Goal: Task Accomplishment & Management: Manage account settings

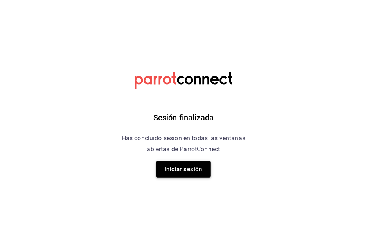
click at [188, 166] on button "Iniciar sesión" at bounding box center [183, 169] width 55 height 16
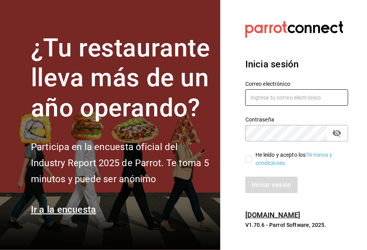
click at [258, 97] on input "text" at bounding box center [296, 97] width 103 height 16
type input "[EMAIL_ADDRESS][DOMAIN_NAME]"
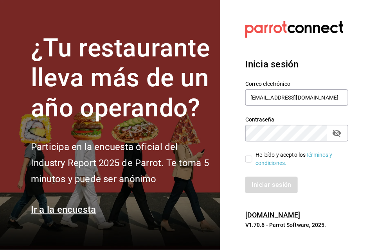
click at [274, 154] on div "He leído y acepto los Términos y condiciones." at bounding box center [299, 159] width 87 height 16
click at [253, 155] on input "He leído y acepto los Términos y condiciones." at bounding box center [248, 158] width 7 height 7
checkbox input "true"
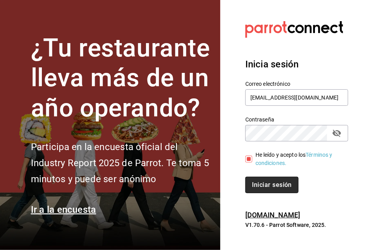
click at [274, 180] on button "Iniciar sesión" at bounding box center [271, 185] width 53 height 16
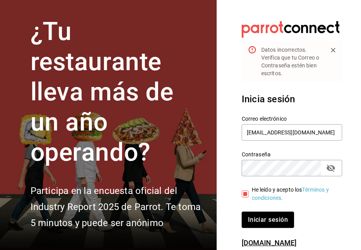
click at [328, 167] on icon "passwordField" at bounding box center [331, 167] width 9 height 7
click at [175, 157] on div "¿Tu restaurante lleva más de un año operando? Participa en la encuesta oficial …" at bounding box center [180, 125] width 361 height 250
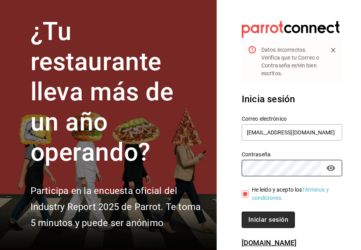
click at [252, 215] on button "Iniciar sesión" at bounding box center [268, 219] width 53 height 16
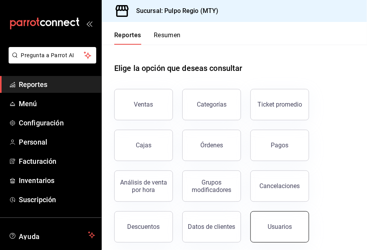
click at [285, 238] on button "Usuarios" at bounding box center [280, 226] width 59 height 31
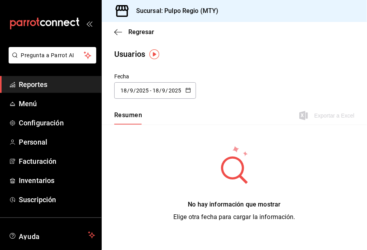
click at [335, 60] on div "Usuarios" at bounding box center [234, 54] width 265 height 12
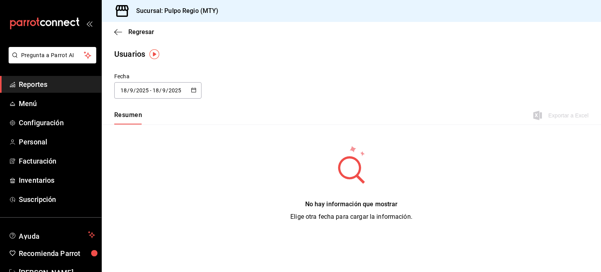
click at [31, 84] on span "Reportes" at bounding box center [57, 84] width 76 height 11
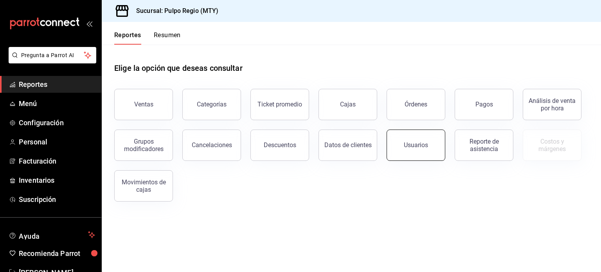
click at [367, 139] on button "Usuarios" at bounding box center [416, 145] width 59 height 31
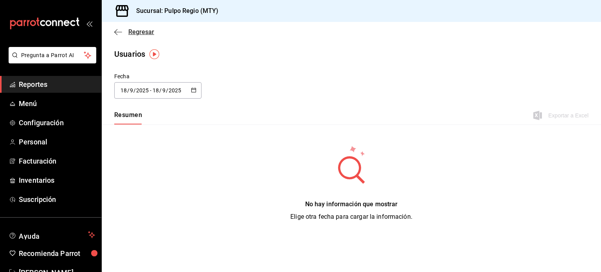
click at [114, 30] on icon "button" at bounding box center [118, 32] width 8 height 7
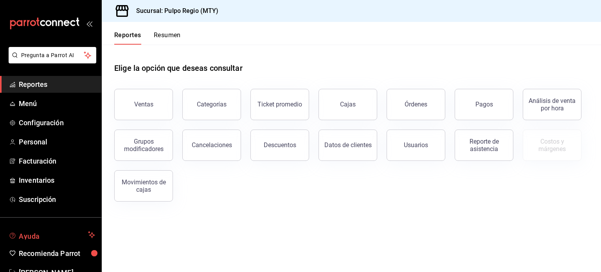
click at [55, 235] on span "Ayuda" at bounding box center [52, 234] width 66 height 9
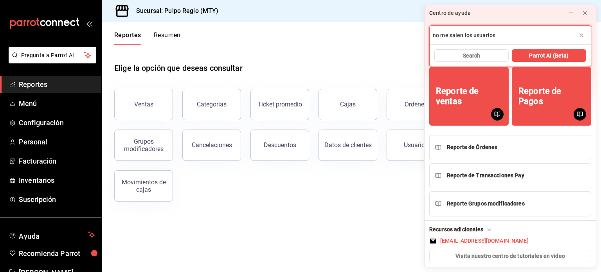
type input "no me salen los usuarios"
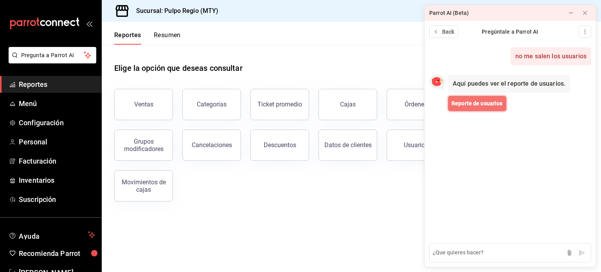
click at [367, 105] on span "Reporte de usuarios" at bounding box center [477, 103] width 51 height 8
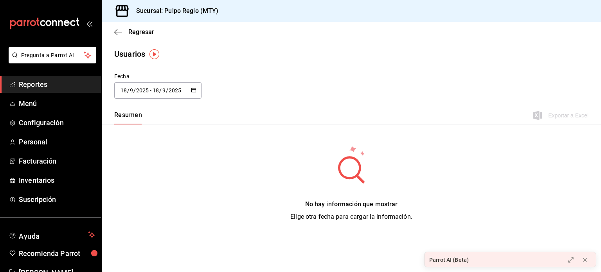
click at [367, 249] on div "Parrot AI (Beta)" at bounding box center [449, 260] width 40 height 8
click at [367, 249] on button at bounding box center [571, 260] width 13 height 13
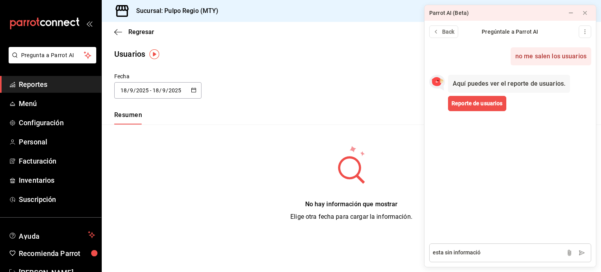
type textarea "esta sin información"
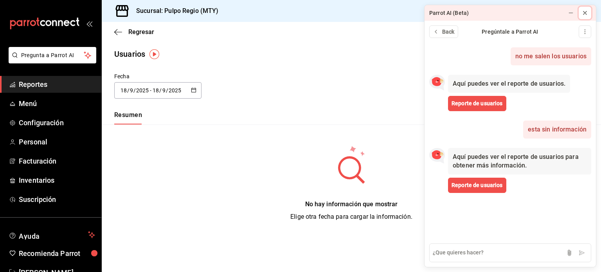
click at [367, 16] on icon at bounding box center [585, 13] width 6 height 6
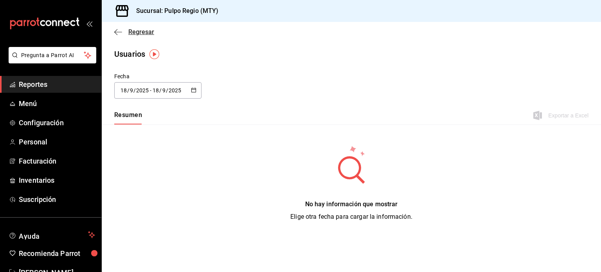
click at [121, 29] on icon "button" at bounding box center [118, 32] width 8 height 7
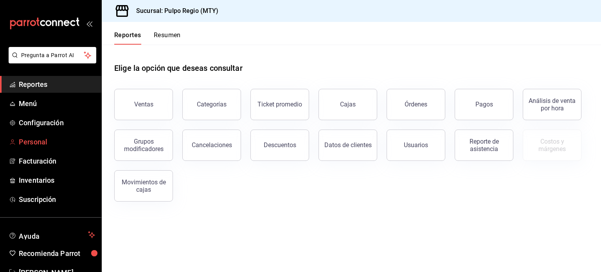
click at [42, 139] on span "Personal" at bounding box center [57, 142] width 76 height 11
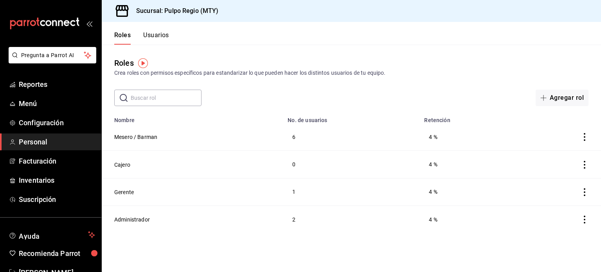
click at [157, 32] on button "Usuarios" at bounding box center [156, 37] width 26 height 13
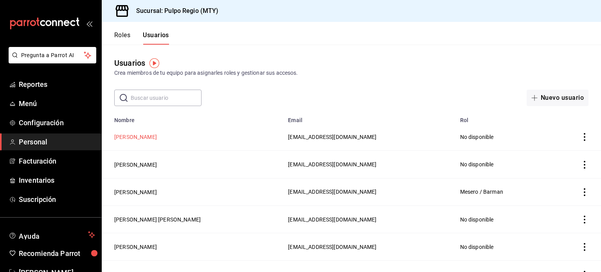
click at [157, 137] on button "[PERSON_NAME]" at bounding box center [135, 137] width 43 height 8
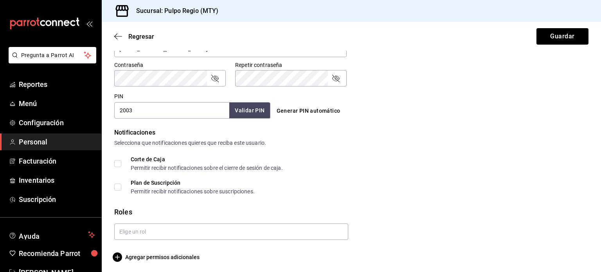
scroll to position [330, 0]
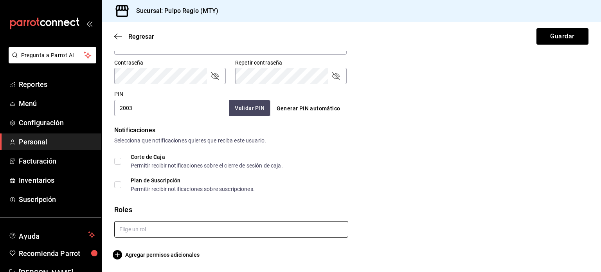
click at [287, 231] on input "text" at bounding box center [231, 229] width 234 height 16
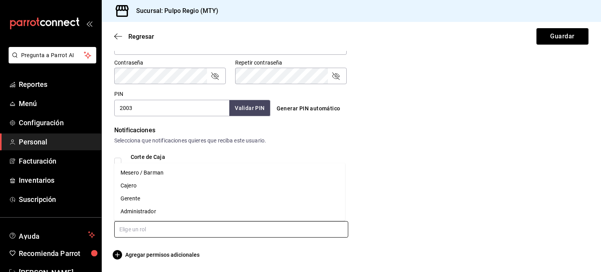
click at [238, 173] on li "Mesero / Barman" at bounding box center [229, 172] width 231 height 13
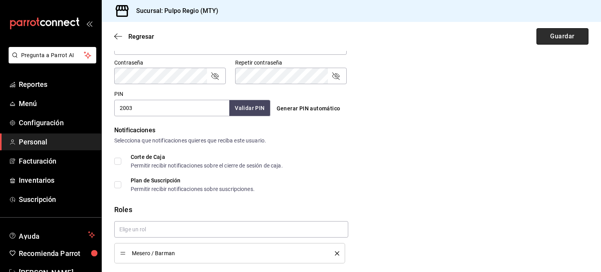
click at [367, 35] on button "Guardar" at bounding box center [563, 36] width 52 height 16
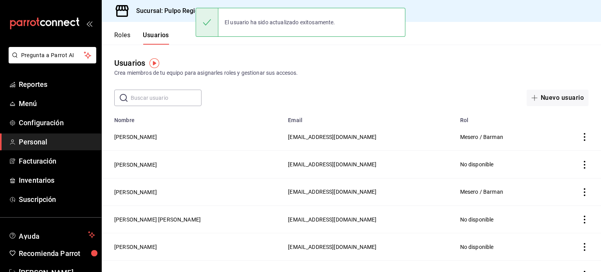
click at [159, 161] on td "[PERSON_NAME]" at bounding box center [193, 164] width 182 height 27
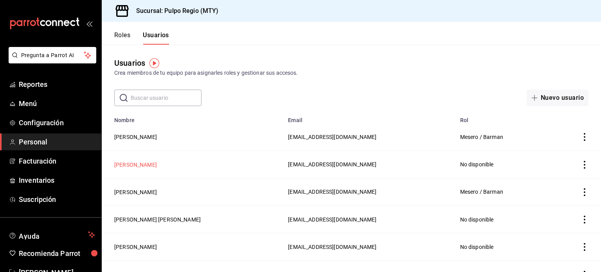
click at [157, 165] on button "[PERSON_NAME]" at bounding box center [135, 165] width 43 height 8
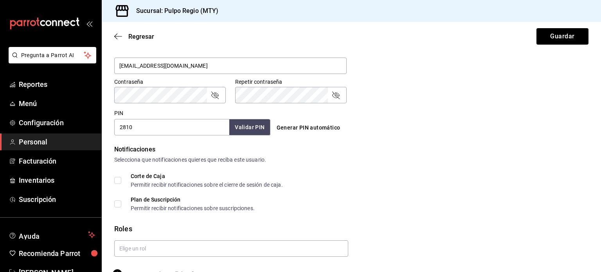
scroll to position [330, 0]
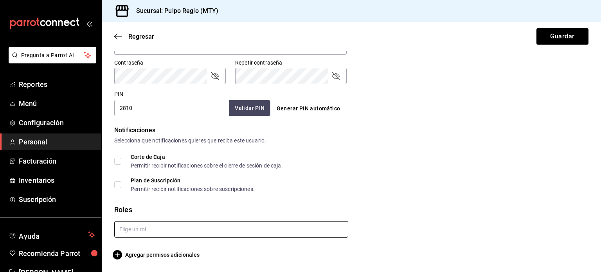
click at [318, 233] on input "text" at bounding box center [231, 229] width 234 height 16
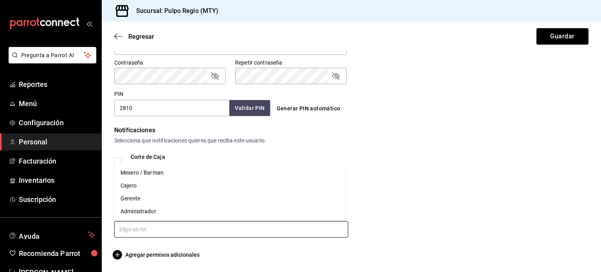
click at [257, 169] on li "Mesero / Barman" at bounding box center [229, 172] width 231 height 13
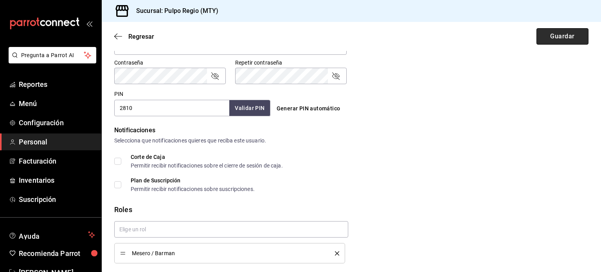
click at [367, 37] on button "Guardar" at bounding box center [563, 36] width 52 height 16
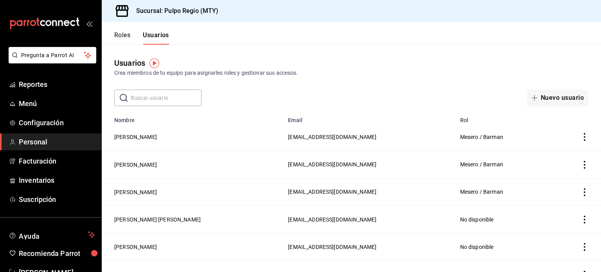
click at [124, 37] on button "Roles" at bounding box center [122, 37] width 16 height 13
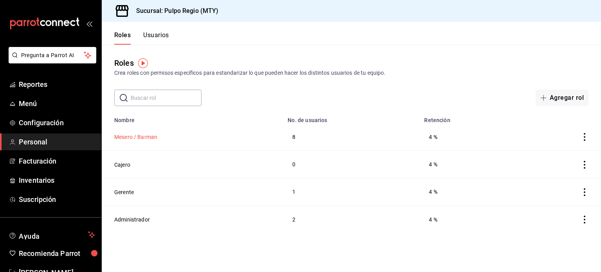
click at [134, 135] on button "Mesero / Barman" at bounding box center [135, 137] width 43 height 8
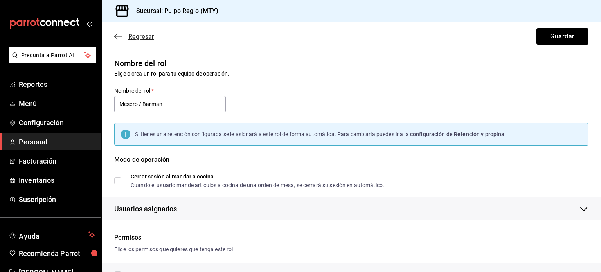
click at [119, 37] on icon "button" at bounding box center [118, 36] width 8 height 7
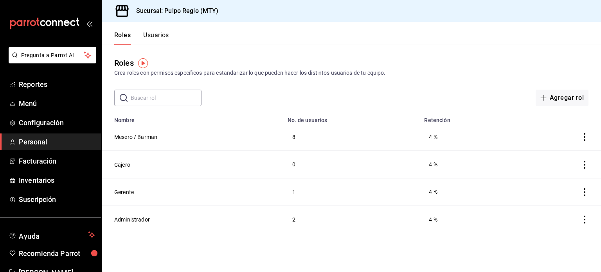
click at [157, 34] on button "Usuarios" at bounding box center [156, 37] width 26 height 13
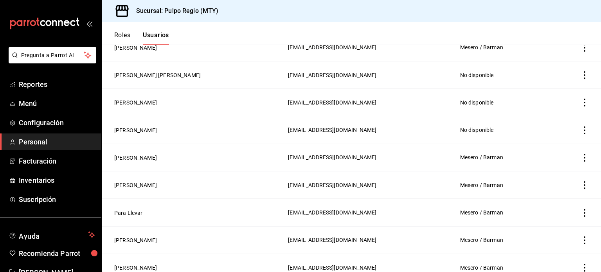
scroll to position [148, 0]
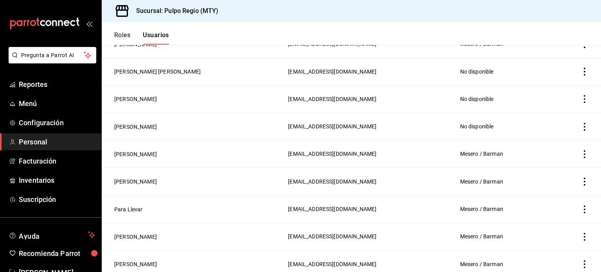
click at [367, 154] on icon "actions" at bounding box center [585, 154] width 8 height 8
click at [367, 164] on span "Eliminar" at bounding box center [551, 165] width 20 height 6
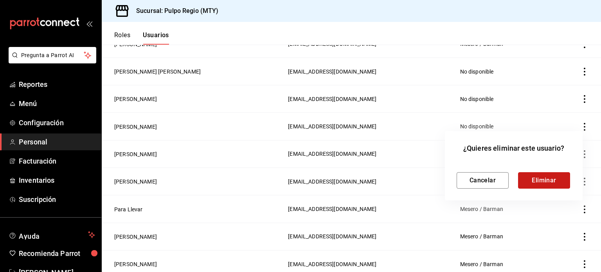
click at [367, 183] on button "Eliminar" at bounding box center [544, 180] width 52 height 16
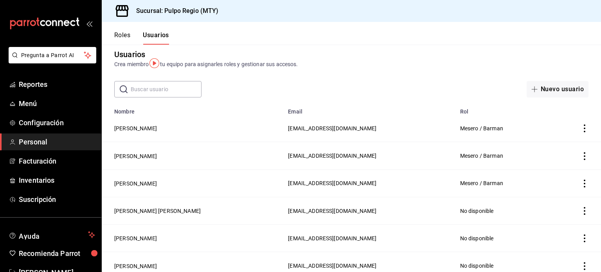
scroll to position [0, 0]
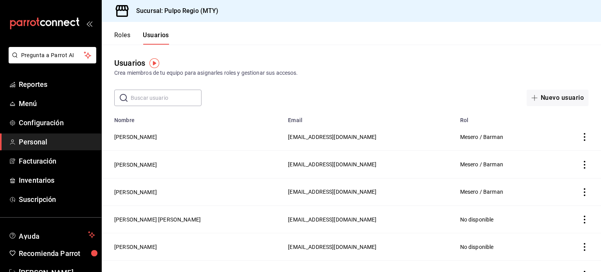
click at [124, 34] on button "Roles" at bounding box center [122, 37] width 16 height 13
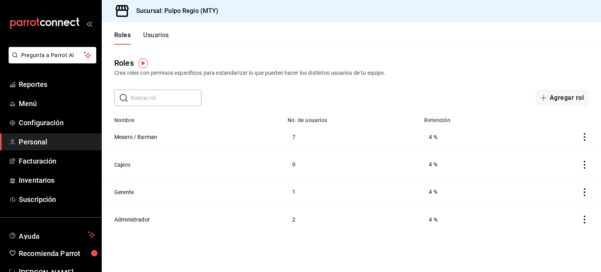
click at [155, 32] on button "Usuarios" at bounding box center [156, 37] width 26 height 13
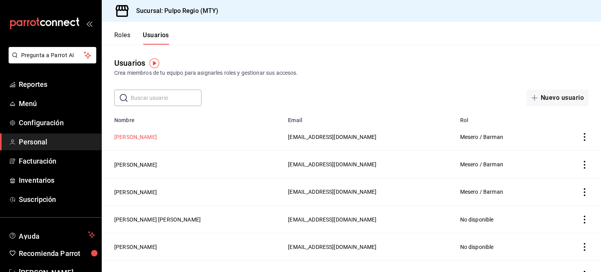
click at [141, 134] on button "[PERSON_NAME]" at bounding box center [135, 137] width 43 height 8
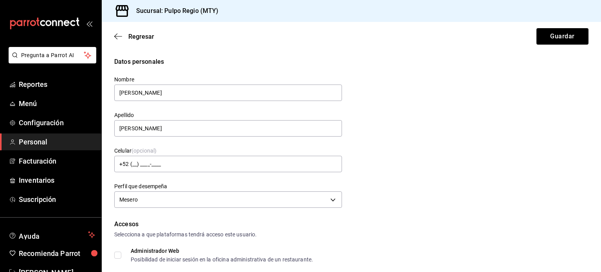
click at [367, 74] on div "Datos personales Nombre [PERSON_NAME] [PERSON_NAME] Celular (opcional) +52 (__)…" at bounding box center [351, 133] width 475 height 153
click at [108, 37] on div "Regresar Guardar" at bounding box center [352, 36] width 500 height 29
click at [123, 36] on span "Regresar" at bounding box center [134, 36] width 40 height 7
